Goal: Information Seeking & Learning: Check status

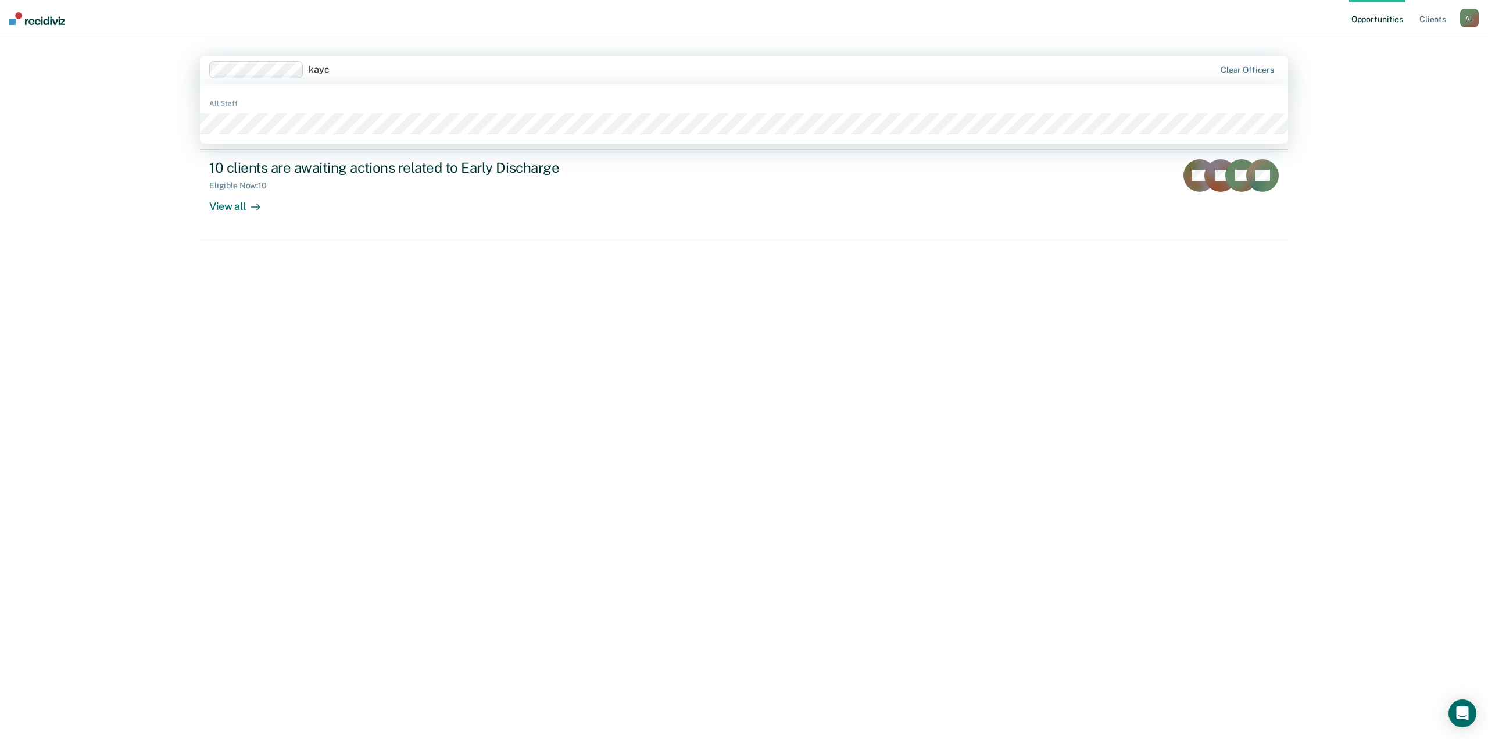
type input "[PERSON_NAME]"
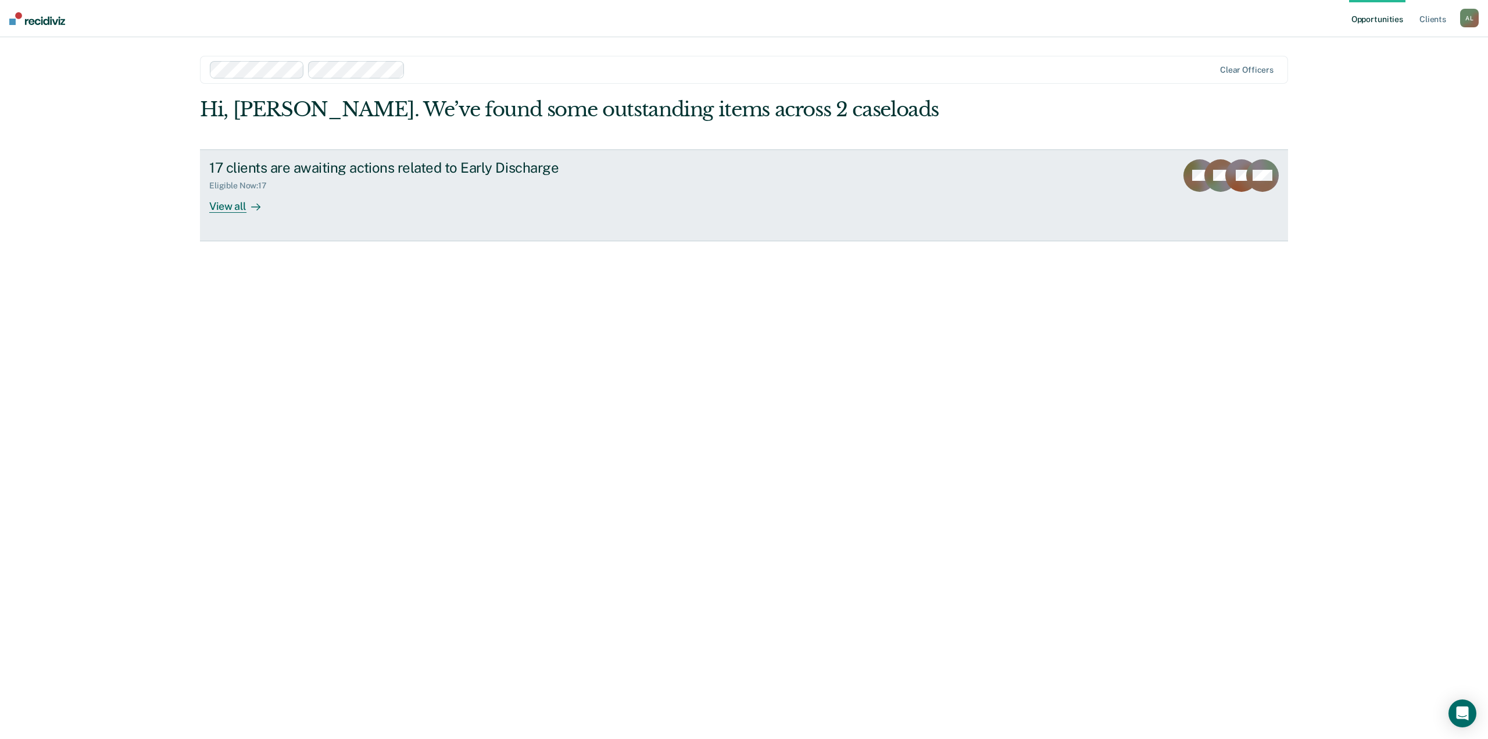
click at [224, 211] on div "View all" at bounding box center [241, 201] width 65 height 23
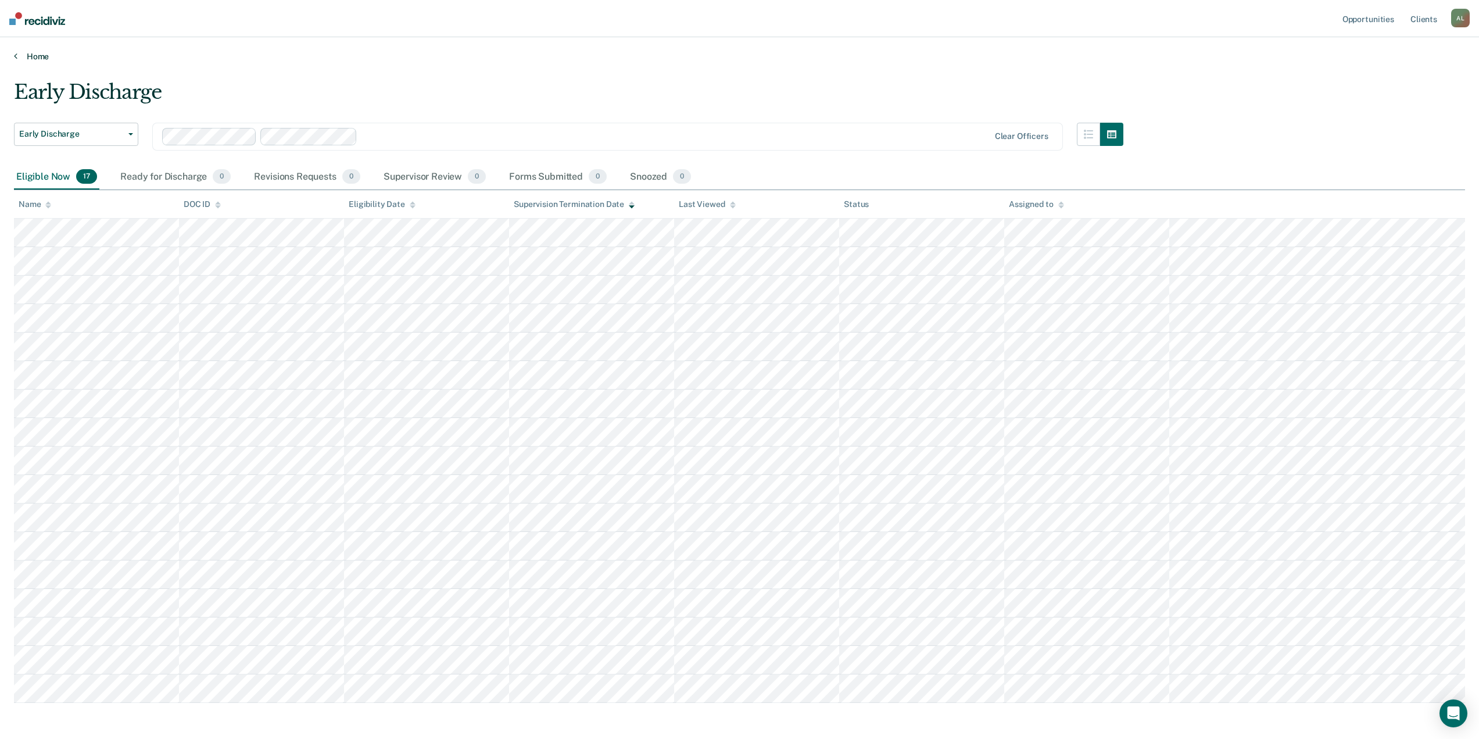
click at [15, 59] on icon at bounding box center [15, 55] width 3 height 9
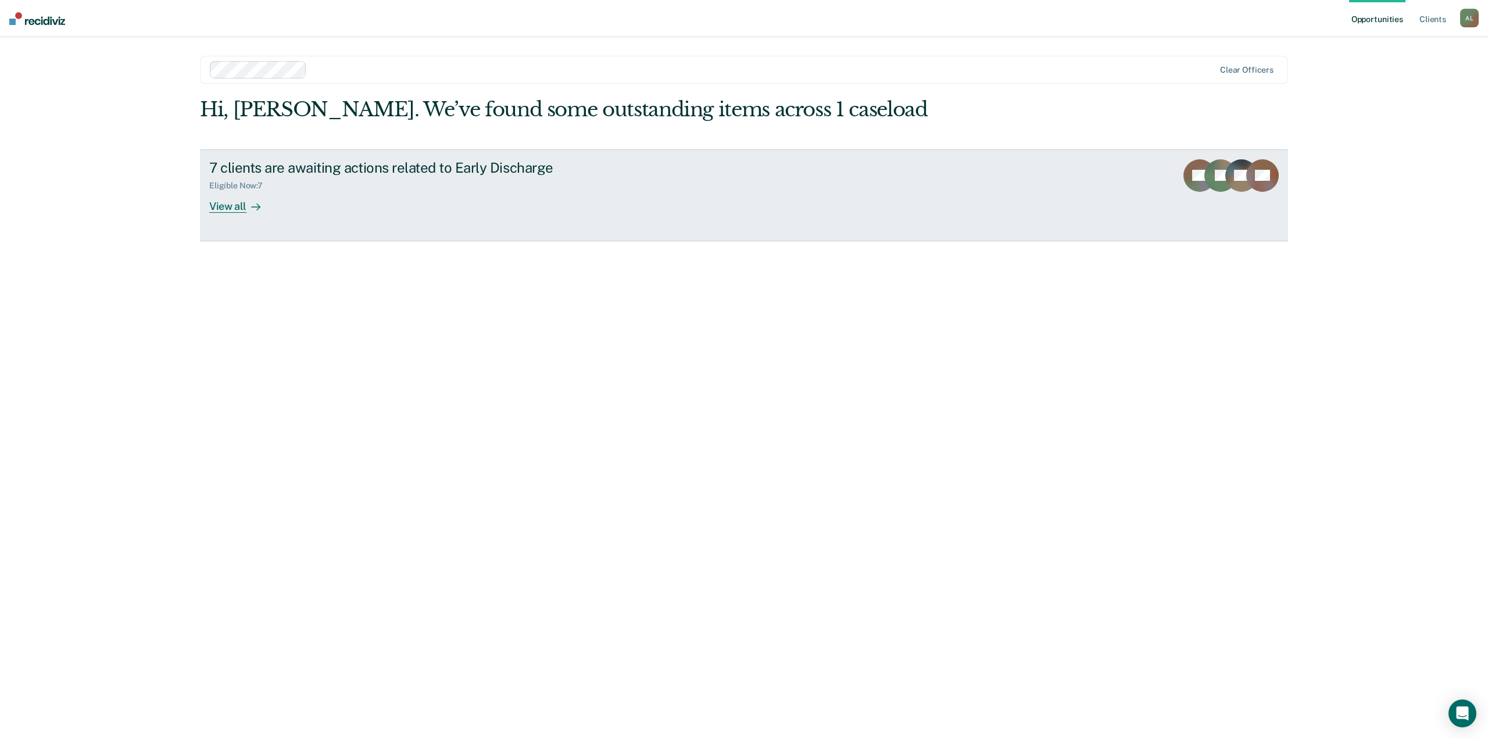
click at [243, 210] on div "View all" at bounding box center [241, 201] width 65 height 23
